Goal: Task Accomplishment & Management: Complete application form

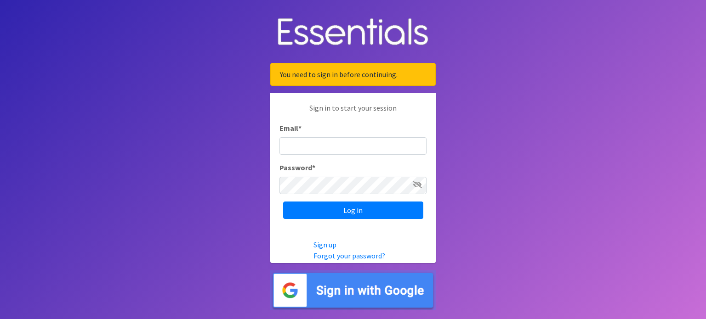
click at [352, 146] on input "Email *" at bounding box center [352, 145] width 147 height 17
type input "[EMAIL_ADDRESS][DOMAIN_NAME]"
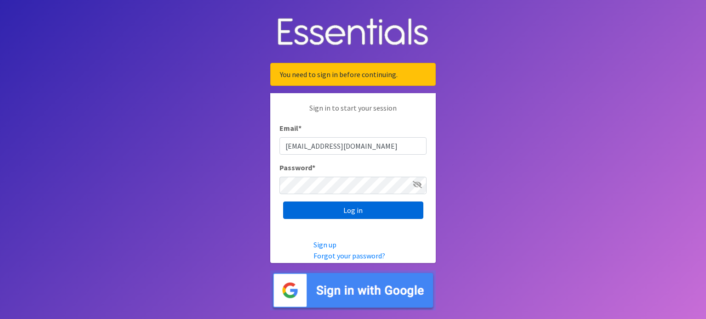
click at [345, 207] on input "Log in" at bounding box center [353, 210] width 140 height 17
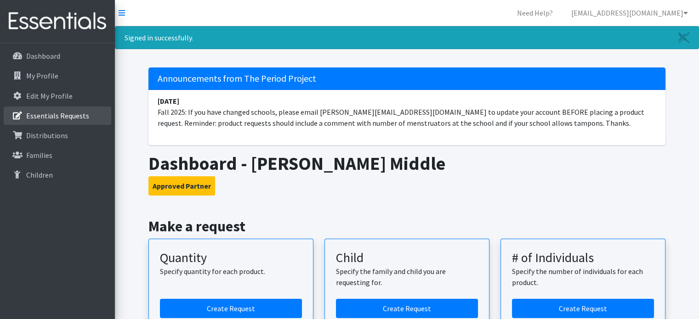
click at [39, 113] on p "Essentials Requests" at bounding box center [57, 115] width 63 height 9
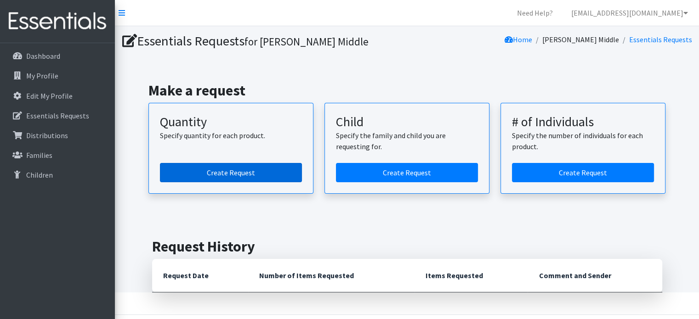
click at [221, 176] on link "Create Request" at bounding box center [231, 172] width 142 height 19
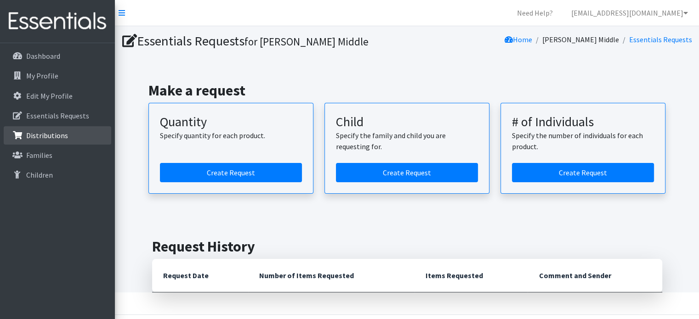
click at [41, 136] on p "Distributions" at bounding box center [47, 135] width 42 height 9
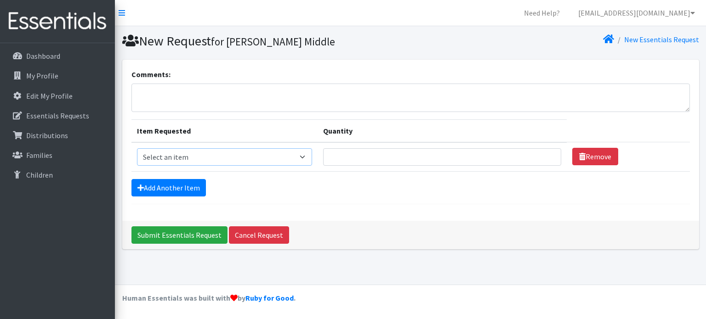
click at [308, 157] on select "Select an item Adult Period Pack Student Period Pack" at bounding box center [224, 156] width 175 height 17
click at [392, 196] on form "Comments: Item Requested Quantity Item Requested Select an item Adult Period Pa…" at bounding box center [410, 137] width 558 height 136
click at [158, 184] on link "Add Another Item" at bounding box center [168, 187] width 74 height 17
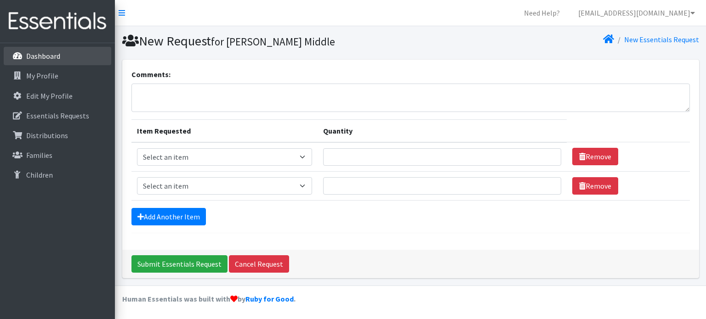
click at [45, 49] on link "Dashboard" at bounding box center [57, 56] width 107 height 18
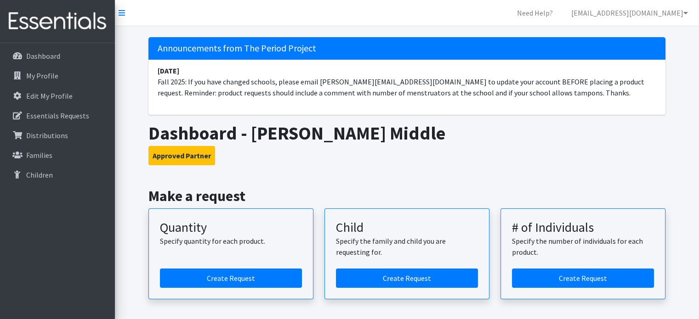
click at [64, 23] on img at bounding box center [57, 21] width 107 height 31
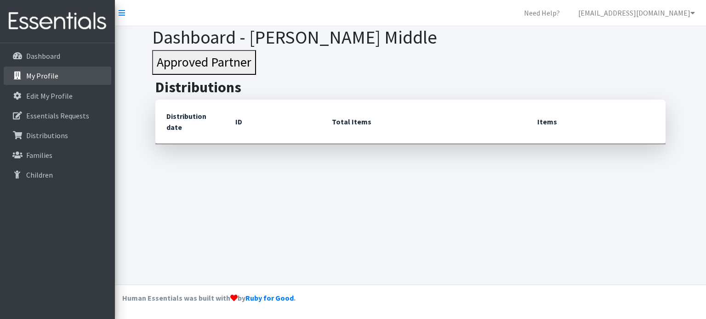
click at [32, 78] on p "My Profile" at bounding box center [42, 75] width 32 height 9
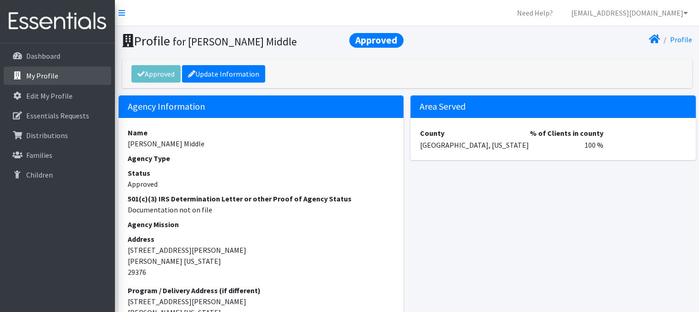
click at [34, 79] on p "My Profile" at bounding box center [42, 75] width 32 height 9
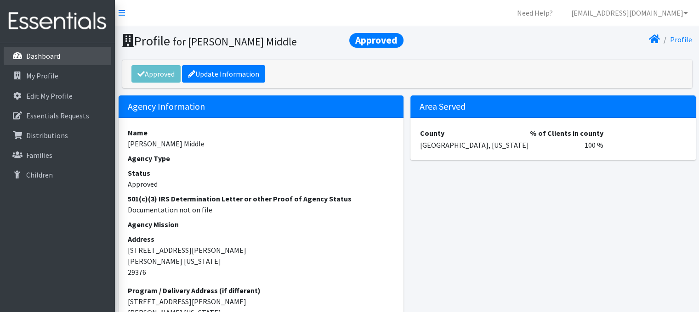
click at [39, 55] on p "Dashboard" at bounding box center [43, 55] width 34 height 9
